Goal: Task Accomplishment & Management: Manage account settings

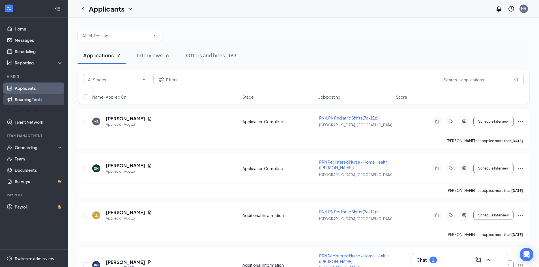
drag, startPoint x: 0, startPoint y: 0, endPoint x: 58, endPoint y: 103, distance: 118.3
click at [38, 108] on link "Job Postings" at bounding box center [39, 110] width 48 height 11
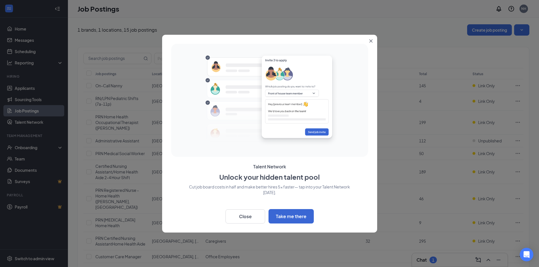
click at [372, 42] on icon "Close" at bounding box center [370, 40] width 3 height 3
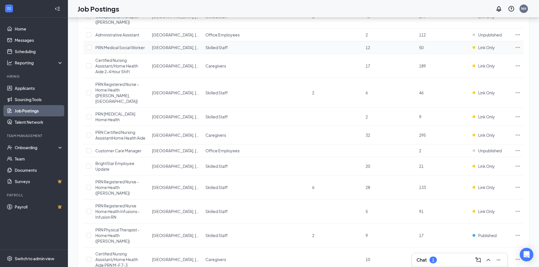
scroll to position [119, 0]
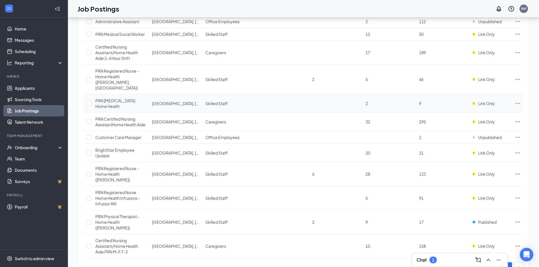
click at [515, 101] on icon "Ellipses" at bounding box center [518, 104] width 6 height 6
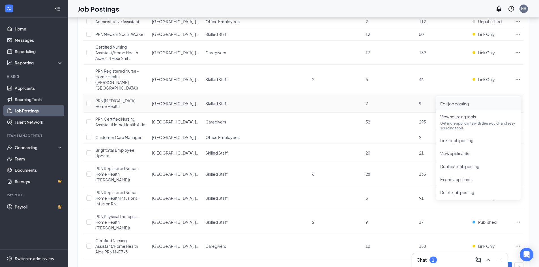
click at [465, 104] on span "Edit job posting" at bounding box center [454, 103] width 29 height 5
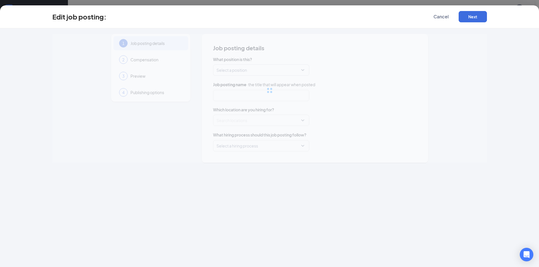
type input "PRN [MEDICAL_DATA] Home Health"
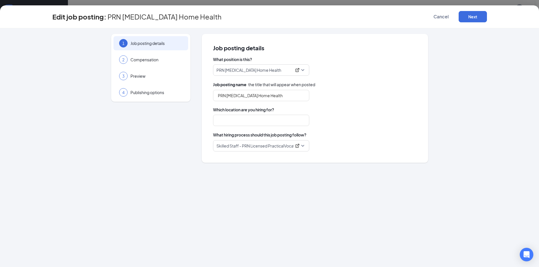
type input "[GEOGRAPHIC_DATA], [GEOGRAPHIC_DATA]"
click at [471, 17] on button "Next" at bounding box center [472, 16] width 28 height 11
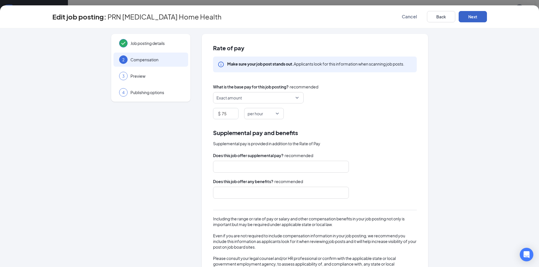
click at [471, 17] on button "Next" at bounding box center [472, 16] width 28 height 11
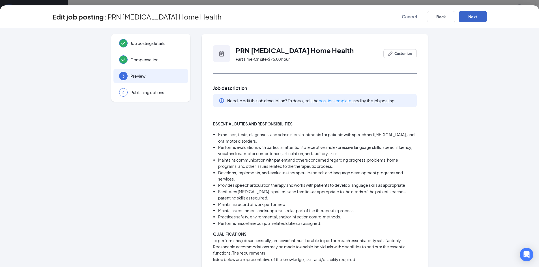
click at [471, 17] on button "Next" at bounding box center [472, 16] width 28 height 11
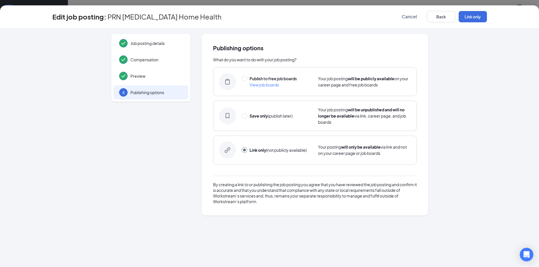
click at [270, 77] on span "Publish to free job boards" at bounding box center [272, 78] width 47 height 5
radio input "true"
radio input "false"
click at [474, 16] on button "Publish" at bounding box center [472, 16] width 28 height 11
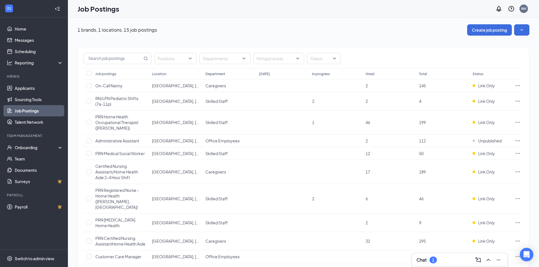
click at [482, 73] on th "Status" at bounding box center [490, 73] width 42 height 11
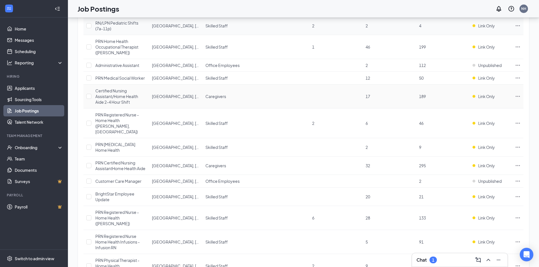
scroll to position [119, 0]
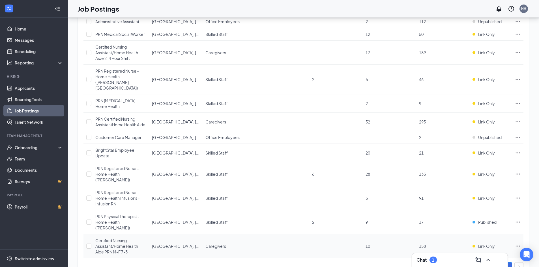
click at [516, 243] on icon "Ellipses" at bounding box center [518, 246] width 6 height 6
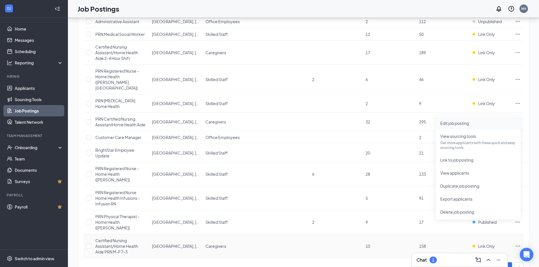
click at [469, 121] on span "Edit job posting" at bounding box center [454, 123] width 29 height 5
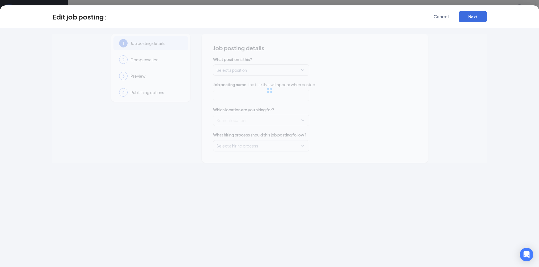
type input "Certified Nursing Assistant/Home Health Aide PRN M-F 7-3"
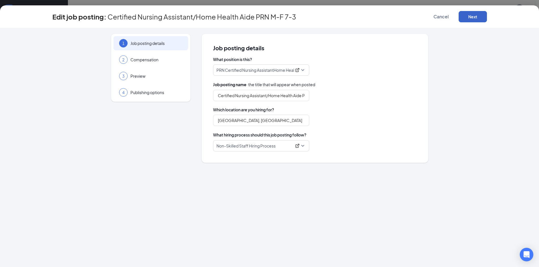
click at [478, 16] on button "Next" at bounding box center [472, 16] width 28 height 11
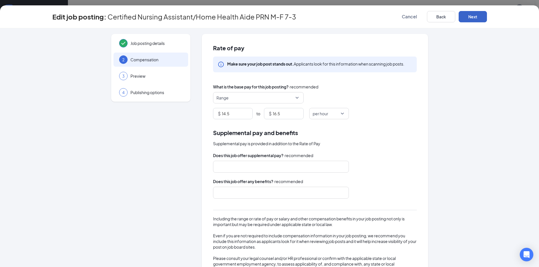
click at [471, 19] on button "Next" at bounding box center [472, 16] width 28 height 11
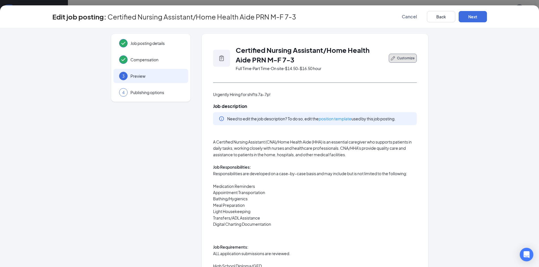
click at [411, 59] on span "Customize" at bounding box center [406, 58] width 18 height 5
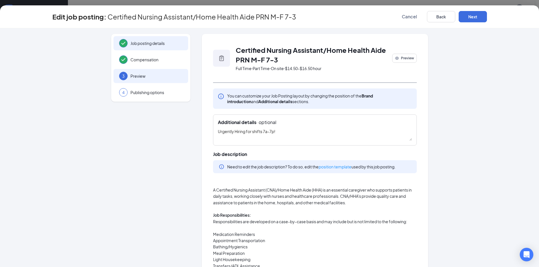
click at [148, 38] on div "Job posting details" at bounding box center [150, 43] width 75 height 14
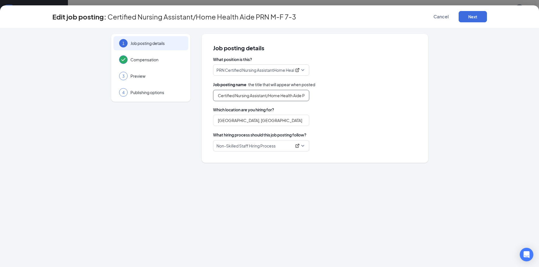
click at [288, 96] on input "Certified Nursing Assistant/Home Health Aide PRN M-F 7-3" at bounding box center [261, 95] width 96 height 11
type input "PRN Certified Nursing Assistant/Home Health Aide"
click at [476, 16] on button "Next" at bounding box center [472, 16] width 28 height 11
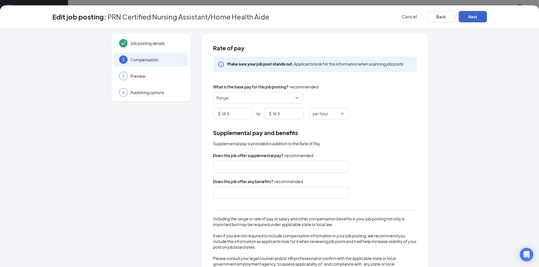
click at [475, 16] on button "Next" at bounding box center [472, 16] width 28 height 11
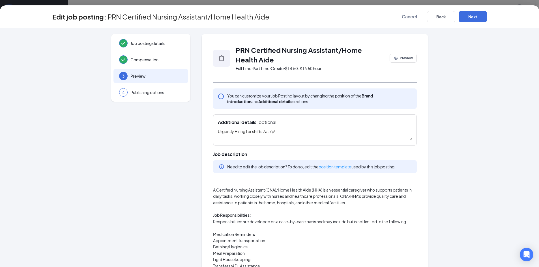
drag, startPoint x: 292, startPoint y: 132, endPoint x: 197, endPoint y: 131, distance: 94.4
click at [408, 57] on span "Preview" at bounding box center [406, 58] width 13 height 5
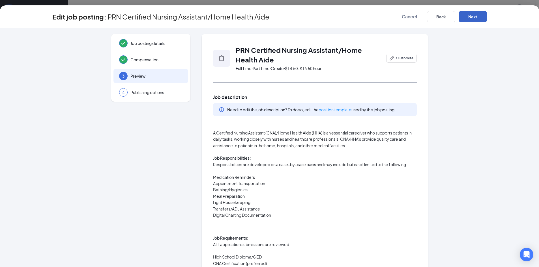
click at [469, 20] on button "Next" at bounding box center [472, 16] width 28 height 11
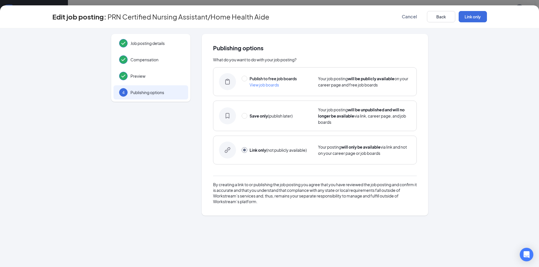
click at [271, 81] on div "Publish to free job boards" at bounding box center [272, 78] width 47 height 6
radio input "true"
radio input "false"
click at [469, 15] on button "Publish" at bounding box center [472, 16] width 28 height 11
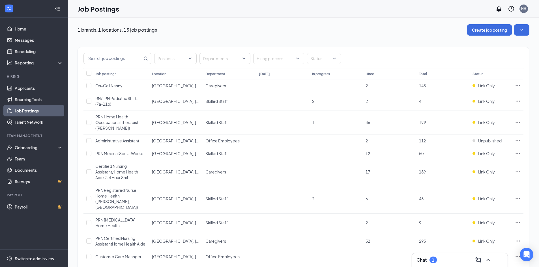
click at [426, 262] on h3 "Chat" at bounding box center [421, 260] width 10 height 6
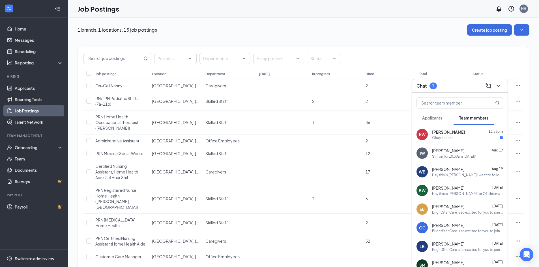
click at [457, 137] on div "Okay, thanks" at bounding box center [467, 137] width 71 height 5
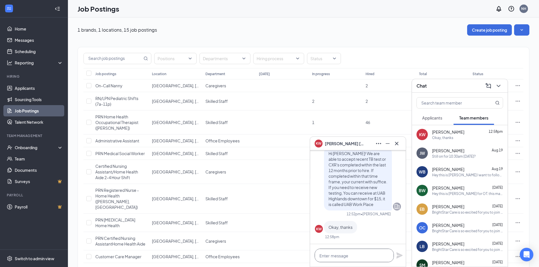
click at [349, 255] on textarea at bounding box center [353, 256] width 79 height 14
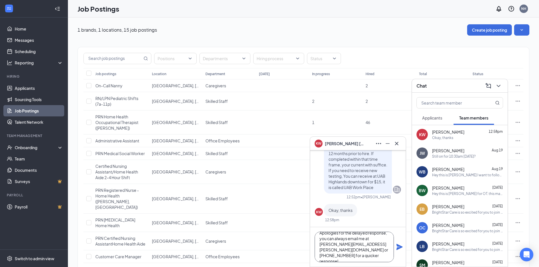
scroll to position [12, 0]
type textarea "Apologies for the delayed response, you can always email me at [PERSON_NAME][EM…"
click at [397, 249] on icon "Plane" at bounding box center [399, 247] width 6 height 6
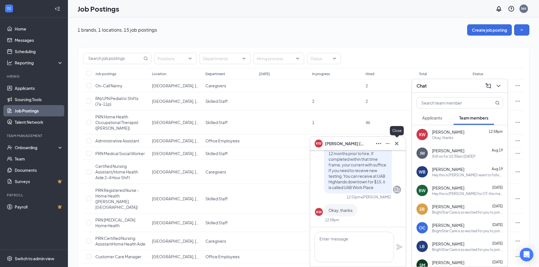
scroll to position [0, 0]
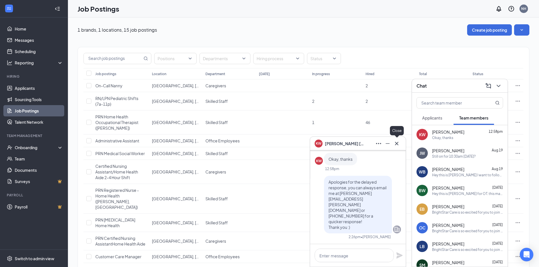
click at [396, 143] on icon "Cross" at bounding box center [396, 143] width 7 height 7
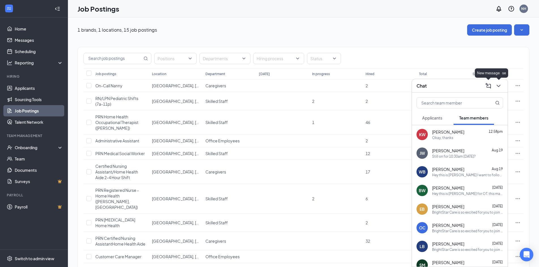
click at [495, 87] on icon "ChevronDown" at bounding box center [498, 86] width 7 height 7
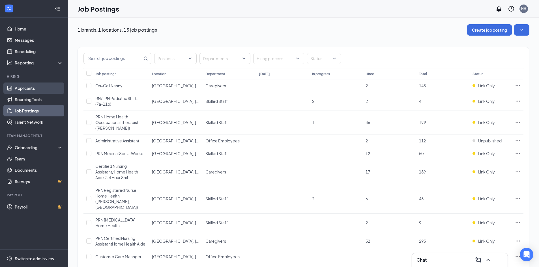
click at [22, 86] on link "Applicants" at bounding box center [39, 88] width 48 height 11
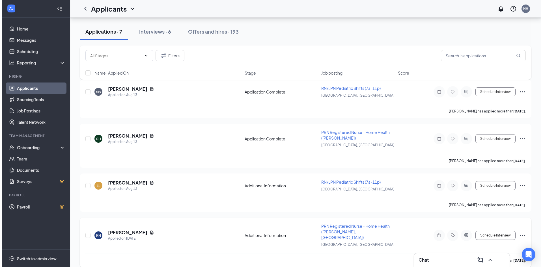
scroll to position [105, 0]
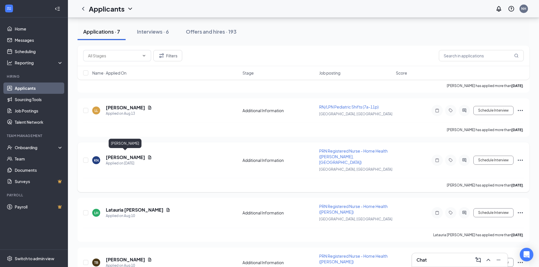
click at [128, 154] on h5 "[PERSON_NAME]" at bounding box center [125, 157] width 39 height 6
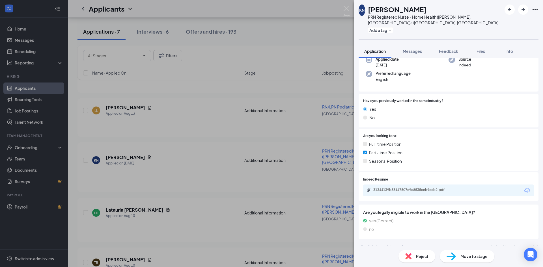
scroll to position [64, 0]
click at [427, 184] on div "31344139b53147507e9c8535ceb9ecb2.pdf" at bounding box center [448, 190] width 171 height 12
click at [427, 187] on div "31344139b53147507e9c8535ceb9ecb2.pdf" at bounding box center [412, 189] width 79 height 5
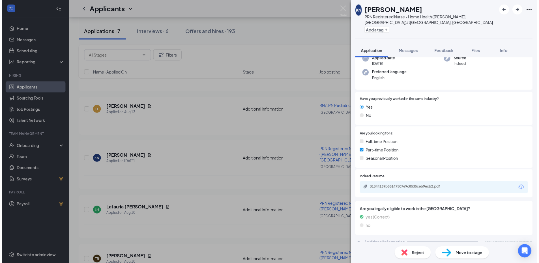
scroll to position [62, 0]
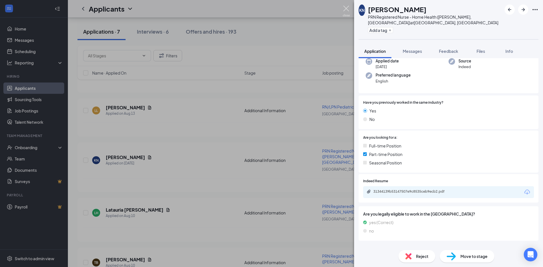
click at [348, 10] on img at bounding box center [346, 11] width 7 height 11
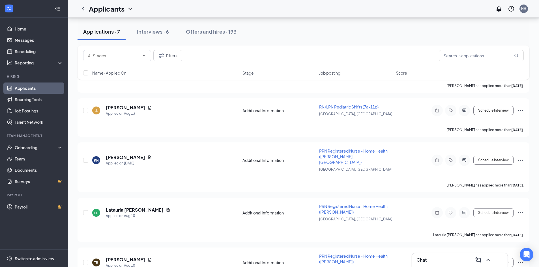
scroll to position [180, 0]
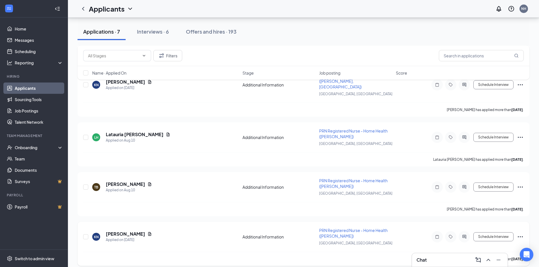
click at [522, 231] on div "Schedule Interview" at bounding box center [473, 236] width 102 height 11
click at [521, 234] on icon "Ellipses" at bounding box center [520, 237] width 7 height 7
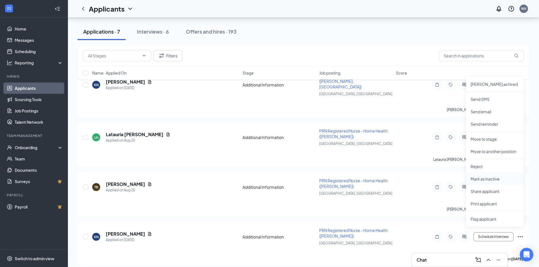
click at [495, 180] on p "Mark as inactive" at bounding box center [494, 179] width 49 height 6
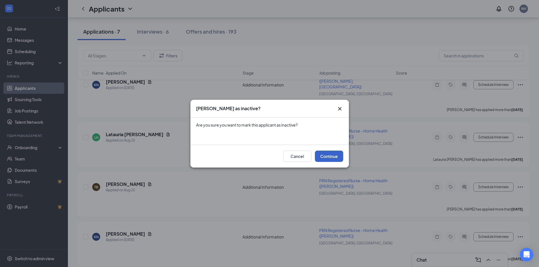
click at [331, 155] on button "Continue" at bounding box center [329, 156] width 28 height 11
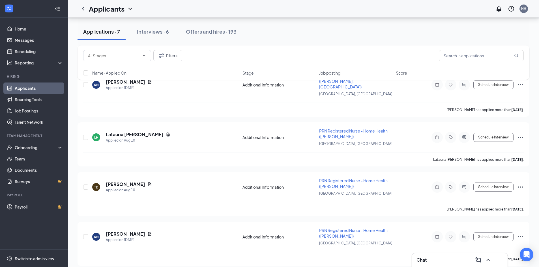
scroll to position [0, 0]
